Goal: Check status: Check status

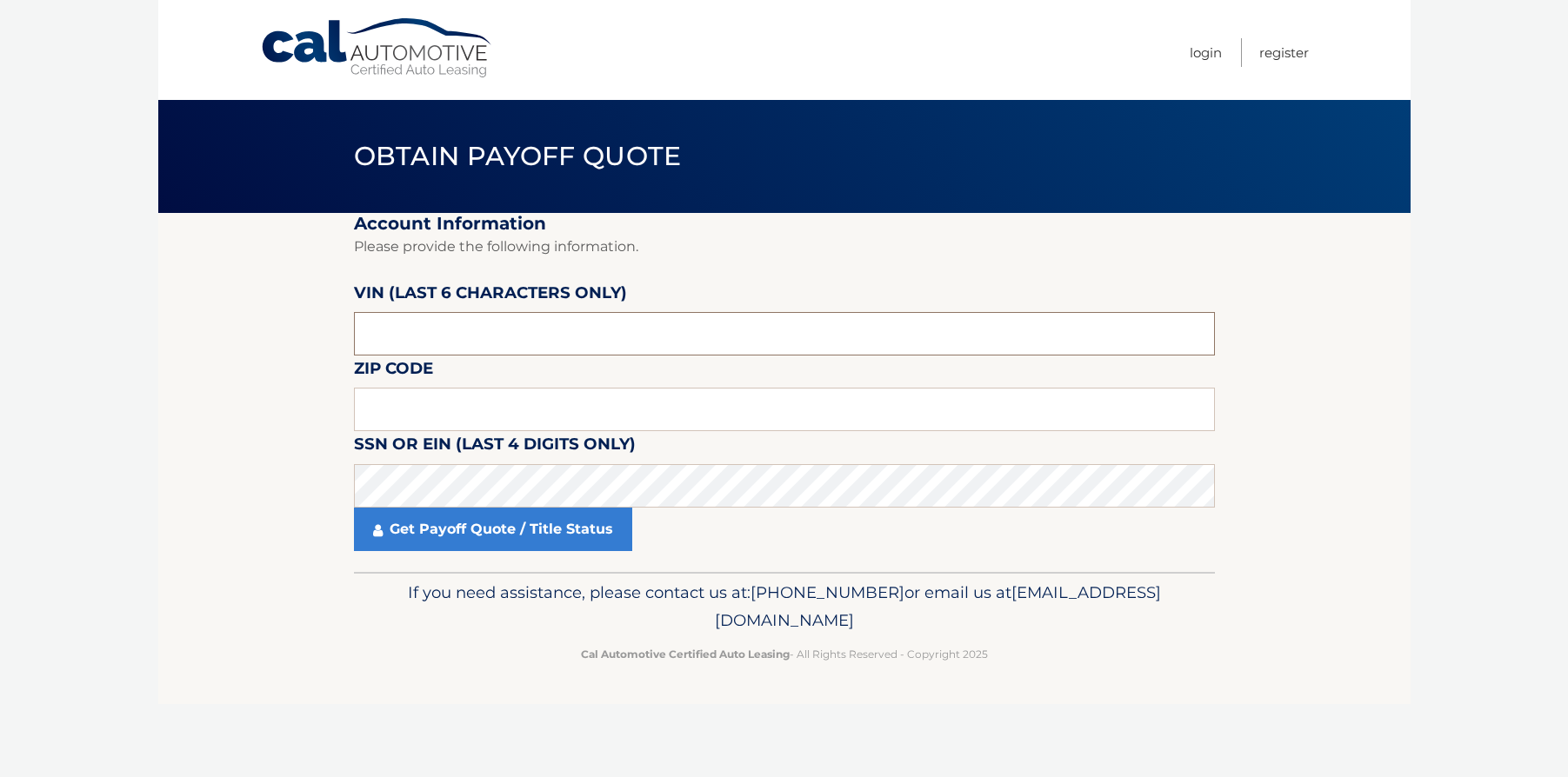
click at [514, 335] on input "text" at bounding box center [784, 334] width 861 height 44
type input "nc1894"
click at [461, 420] on input "text" at bounding box center [784, 409] width 861 height 44
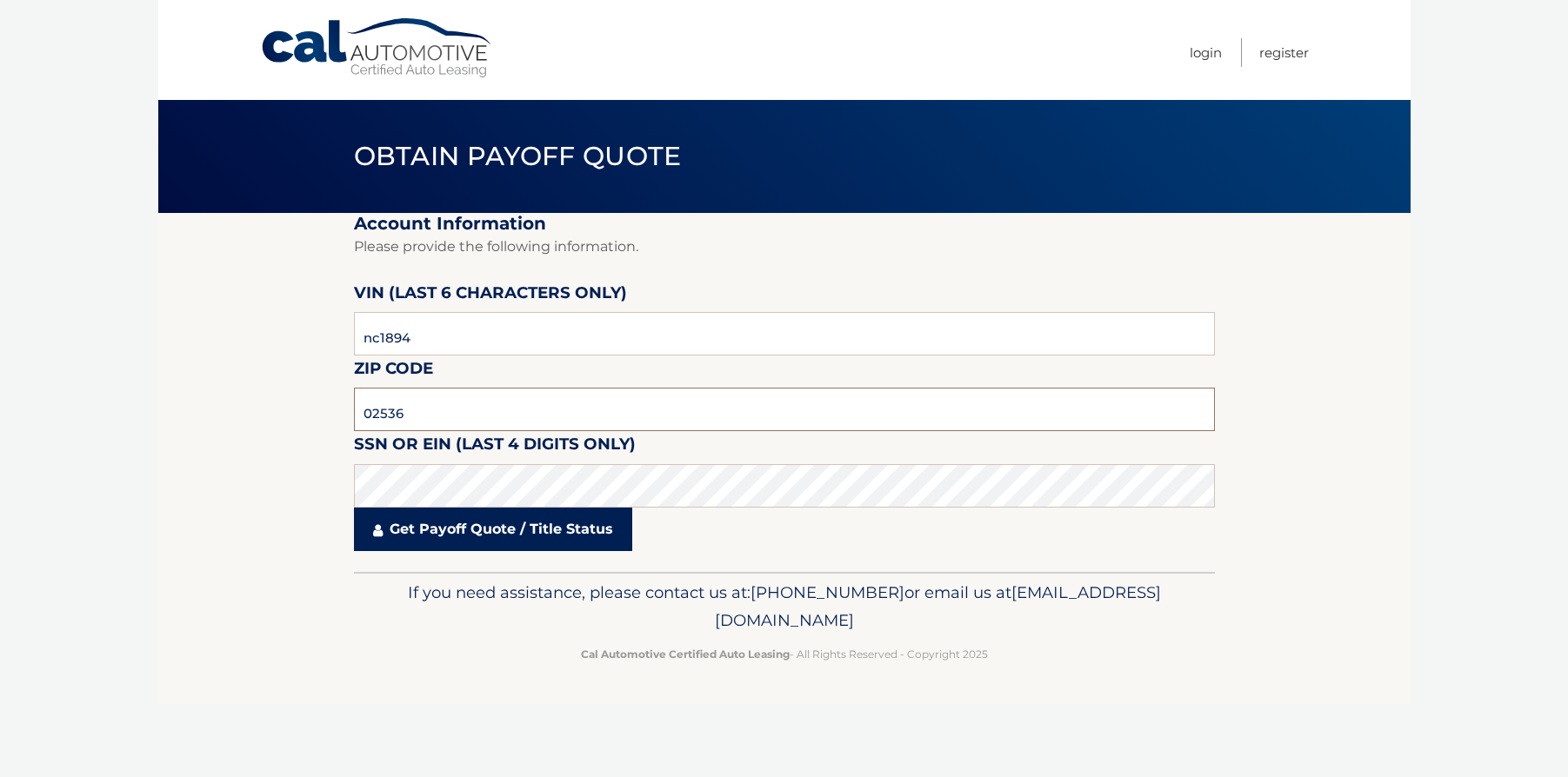
type input "02536"
click at [465, 534] on link "Get Payoff Quote / Title Status" at bounding box center [492, 530] width 278 height 44
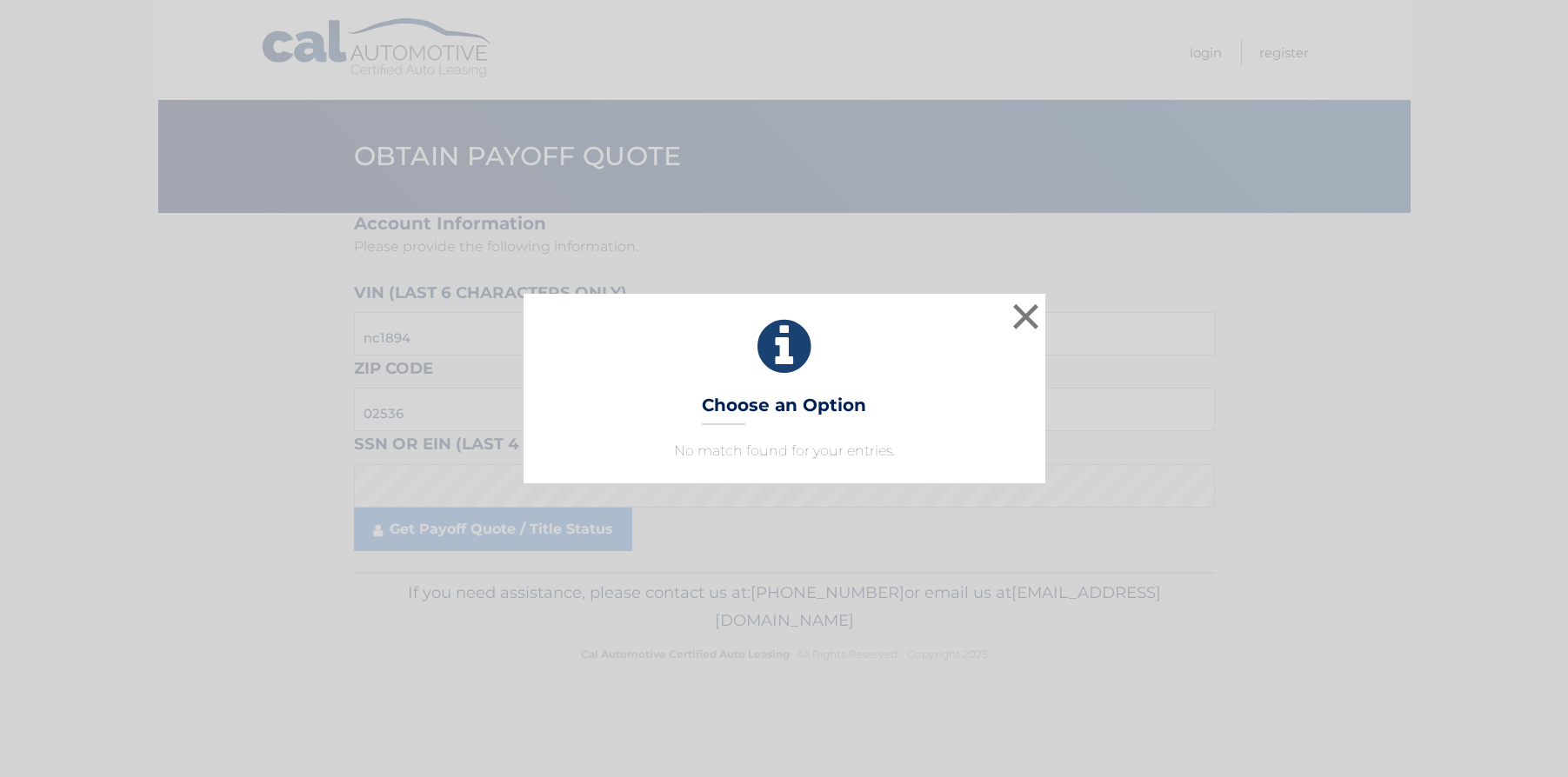
click at [423, 317] on div "× Choose an Option No match found for your entries. This is what you see on sec…" at bounding box center [784, 388] width 1554 height 189
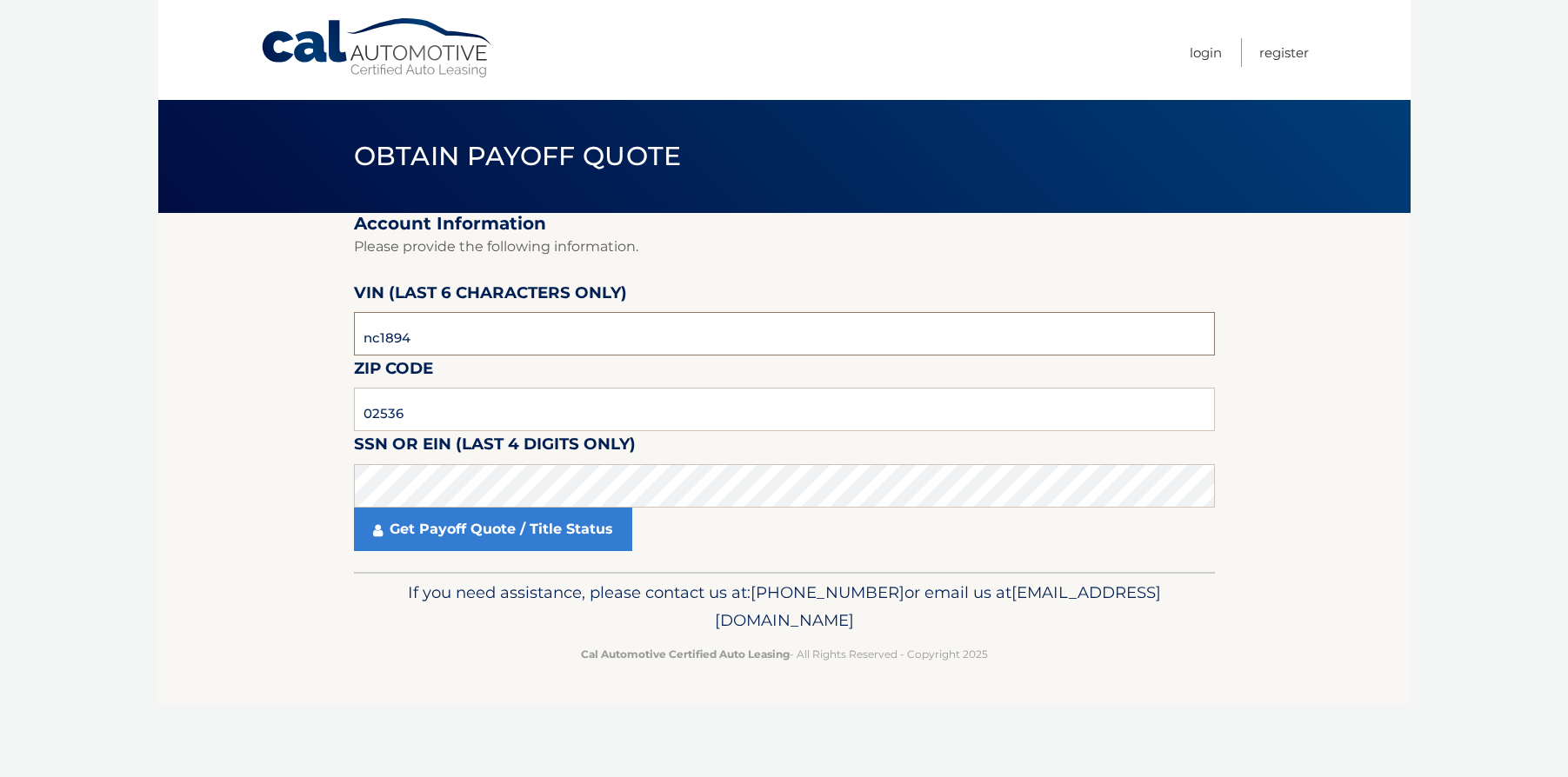
click at [505, 338] on input "nc1894" at bounding box center [784, 334] width 861 height 44
click at [401, 334] on input "nc1894" at bounding box center [784, 334] width 861 height 44
type input "1*****"
type input "189464"
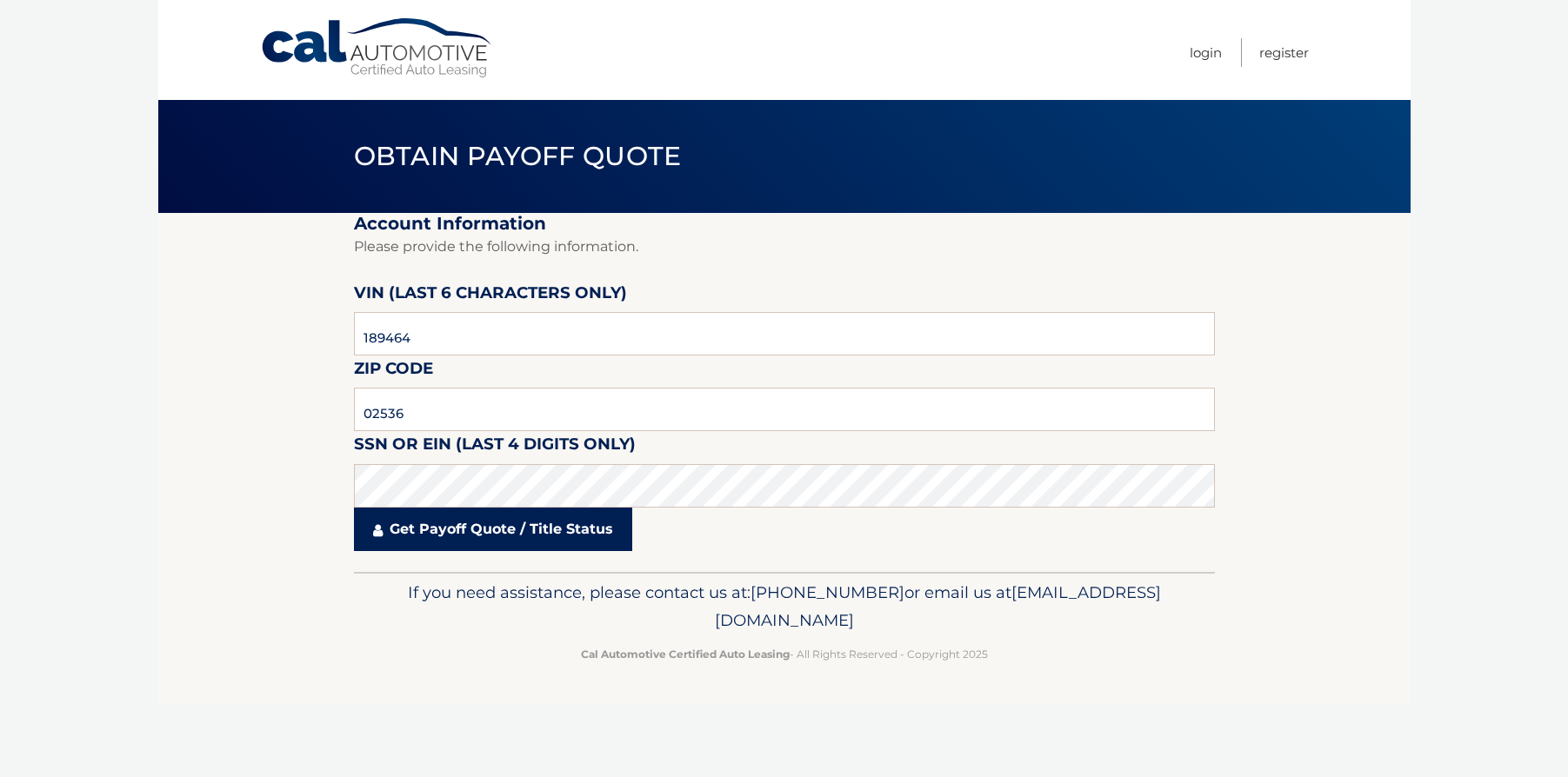
click at [590, 536] on link "Get Payoff Quote / Title Status" at bounding box center [492, 530] width 278 height 44
